Goal: Check status

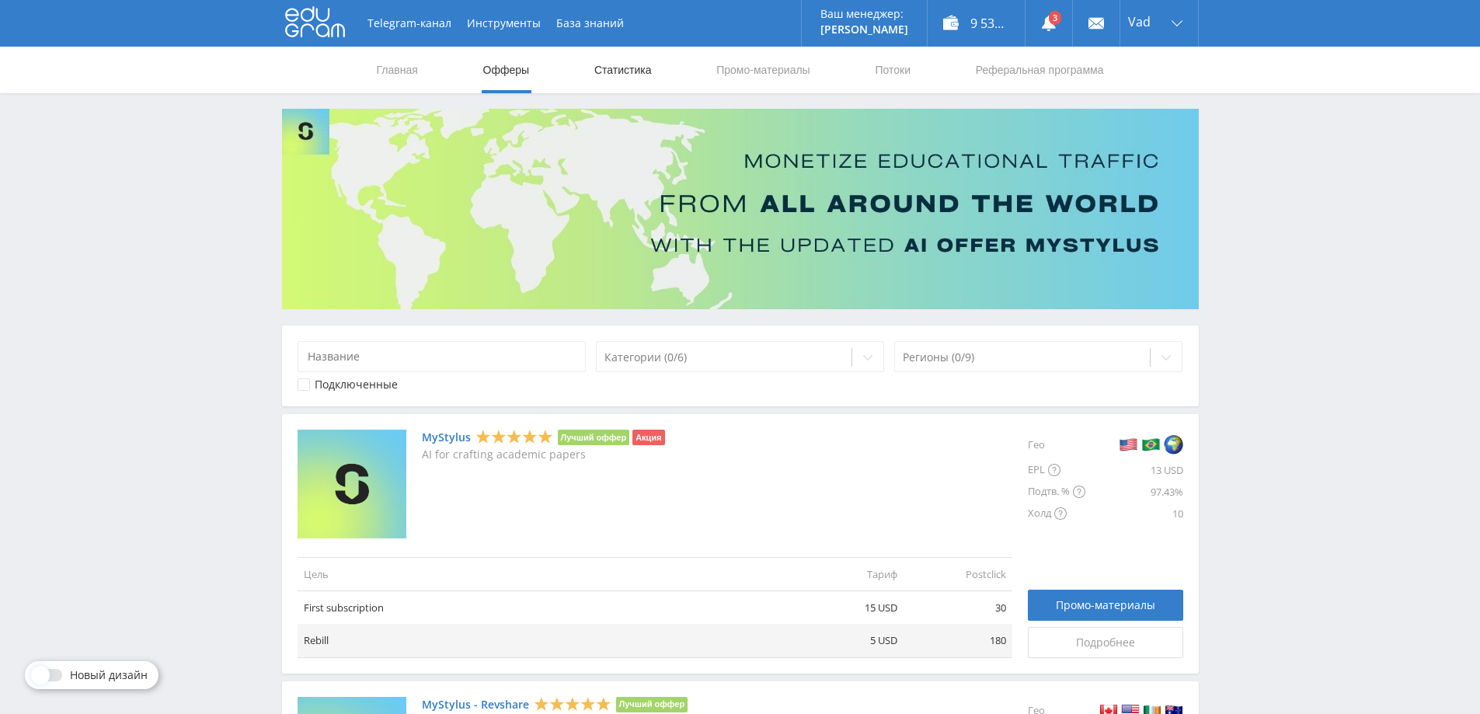
click at [622, 62] on link "Статистика" at bounding box center [623, 70] width 61 height 47
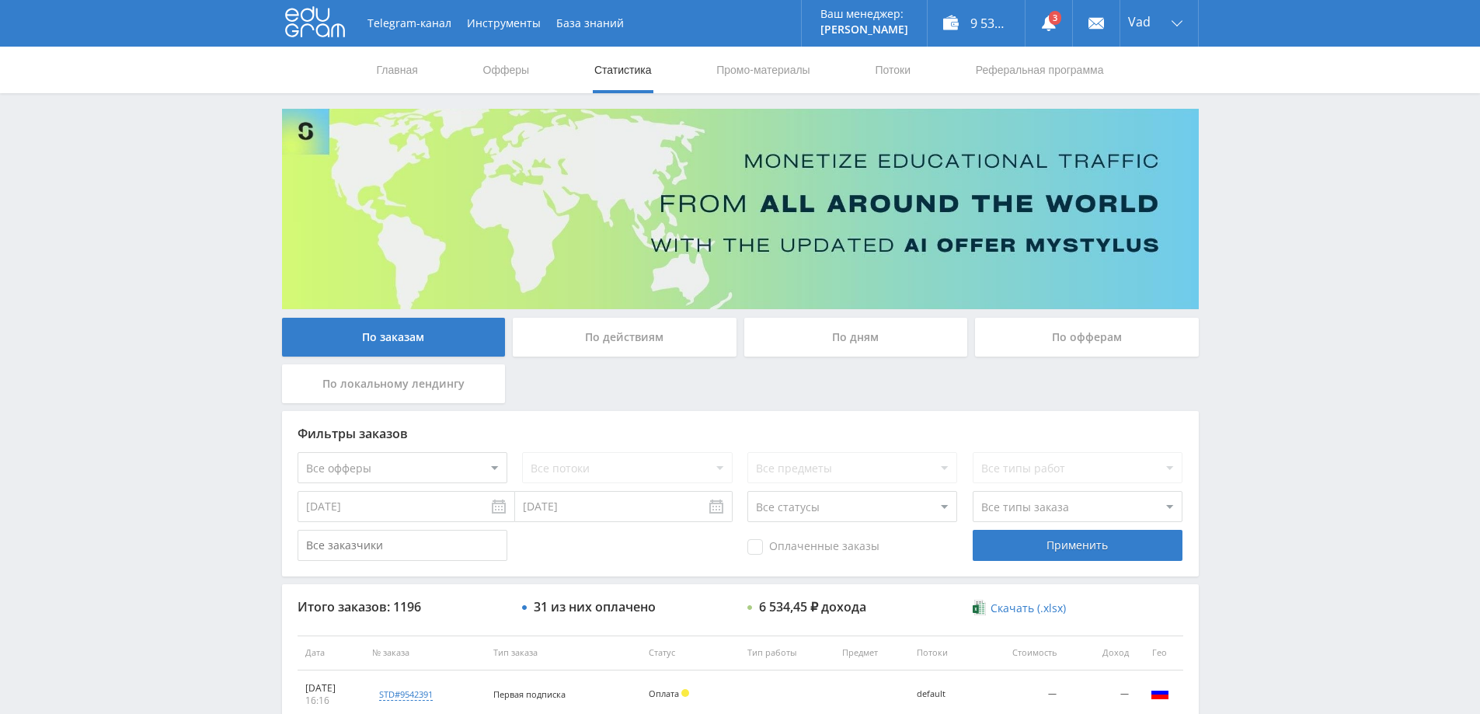
click at [831, 333] on div "По дням" at bounding box center [856, 337] width 224 height 39
click at [0, 0] on input "По дням" at bounding box center [0, 0] width 0 height 0
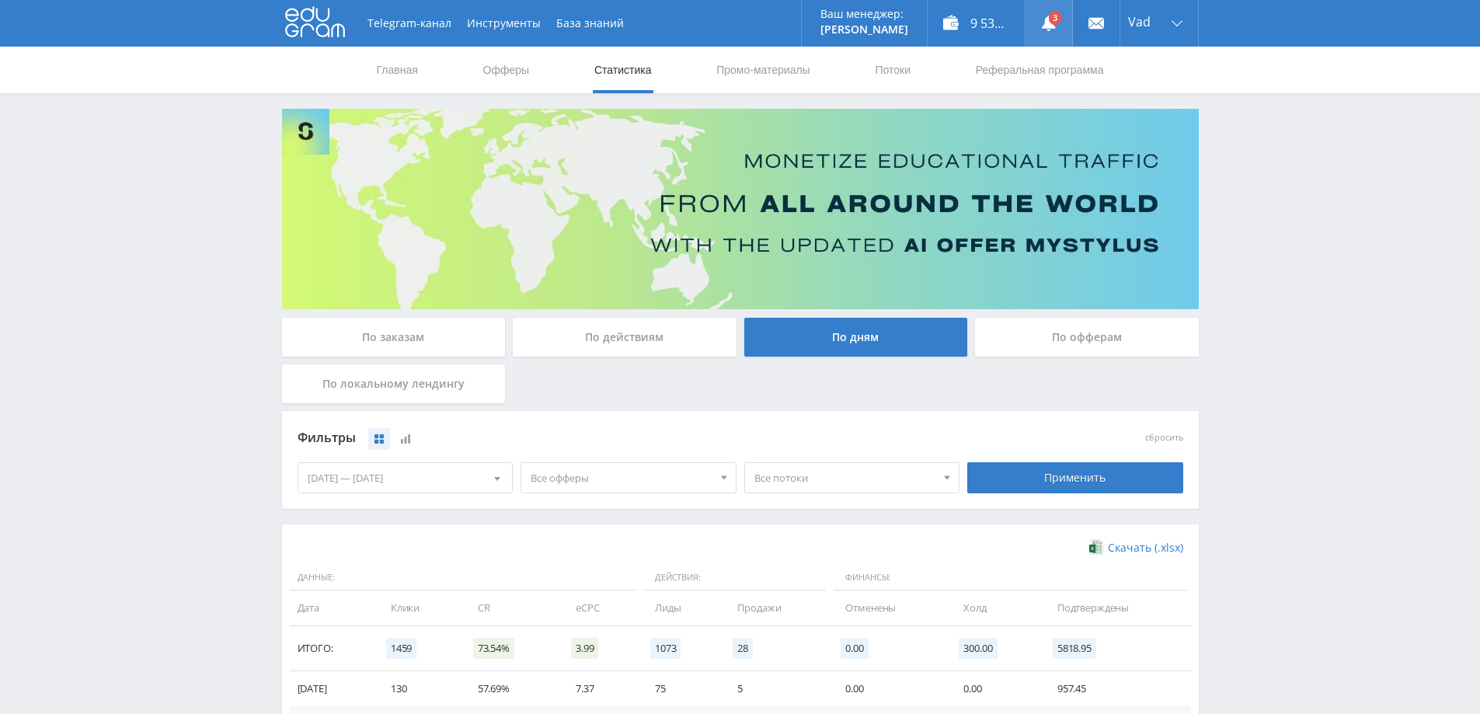
click at [1053, 23] on link at bounding box center [1049, 23] width 47 height 47
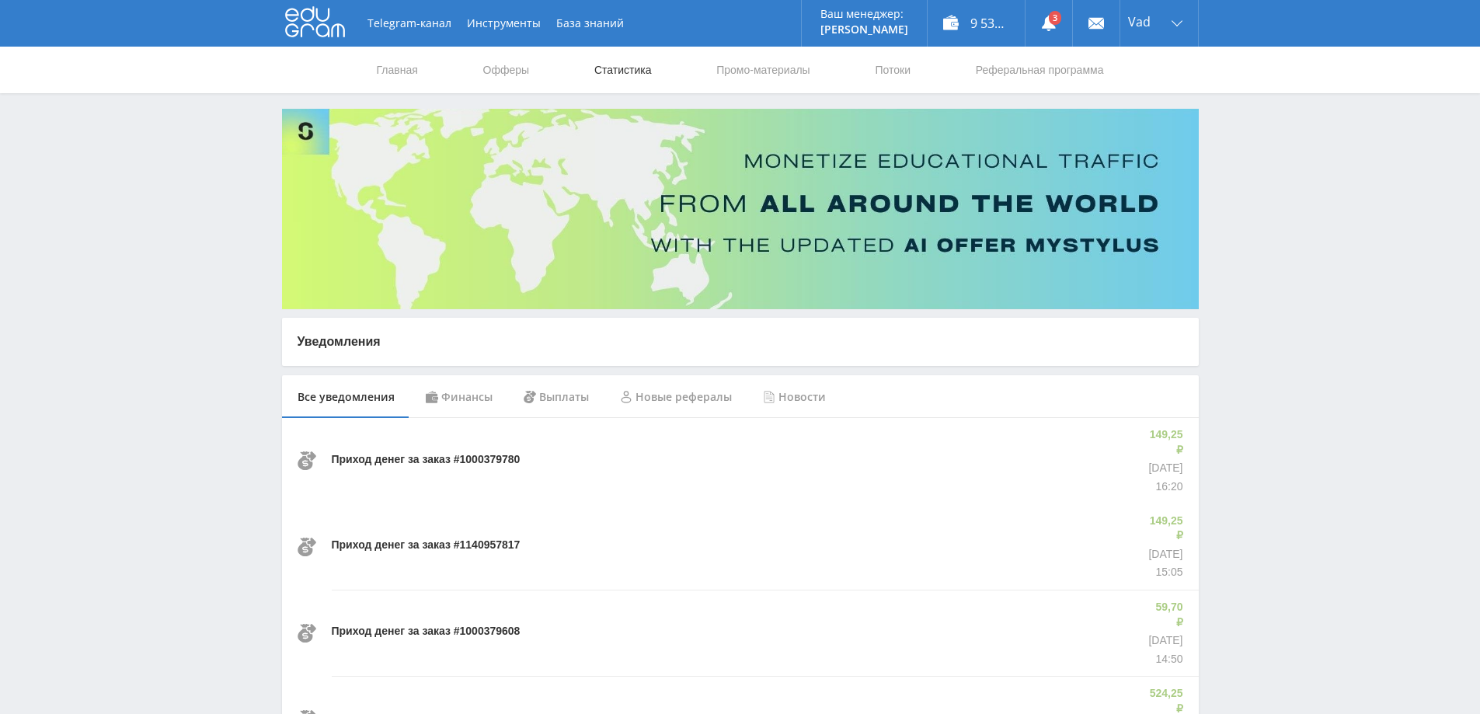
click at [624, 63] on link "Статистика" at bounding box center [623, 70] width 61 height 47
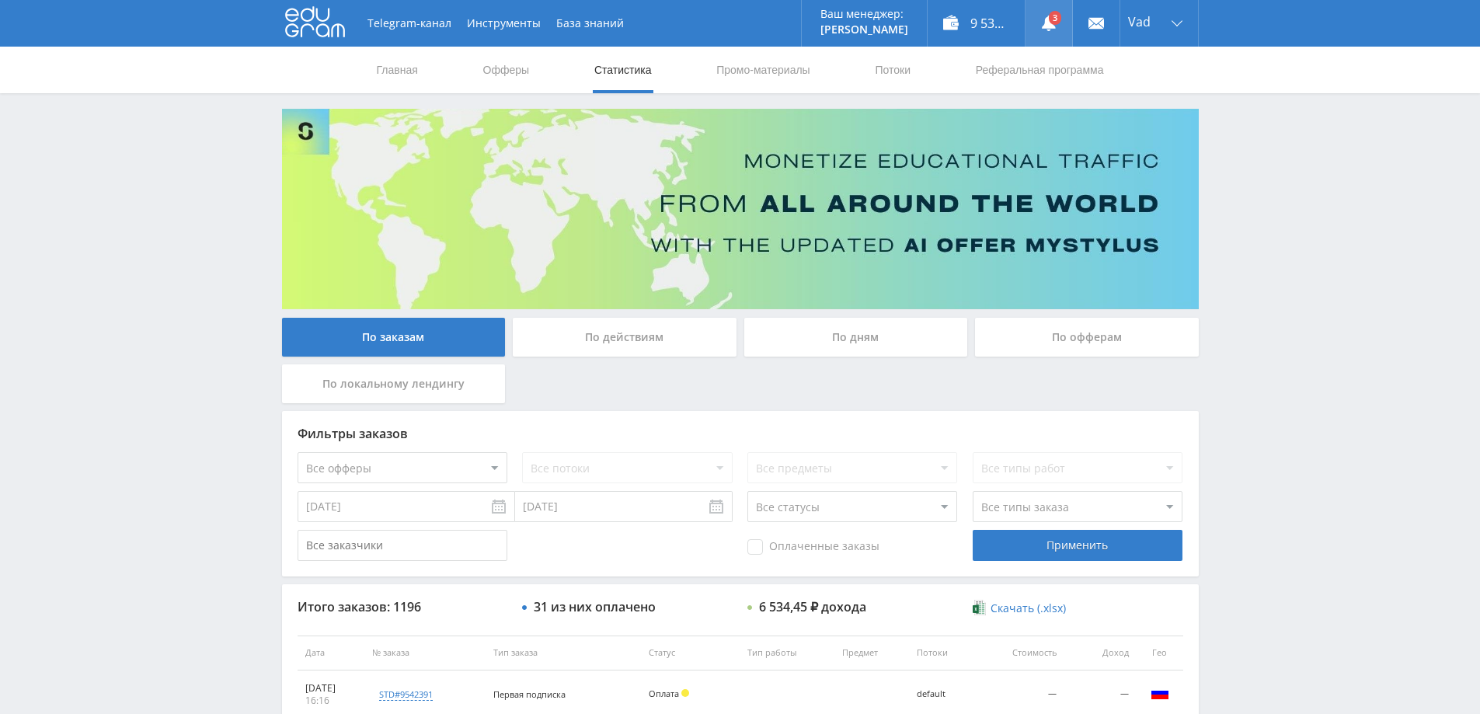
click at [1056, 14] on link at bounding box center [1049, 23] width 47 height 47
